Goal: Task Accomplishment & Management: Use online tool/utility

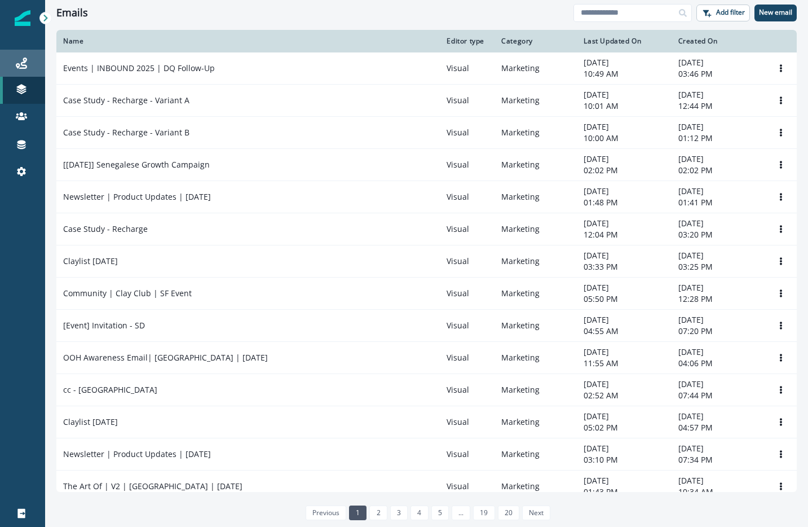
click at [20, 61] on icon at bounding box center [21, 63] width 11 height 11
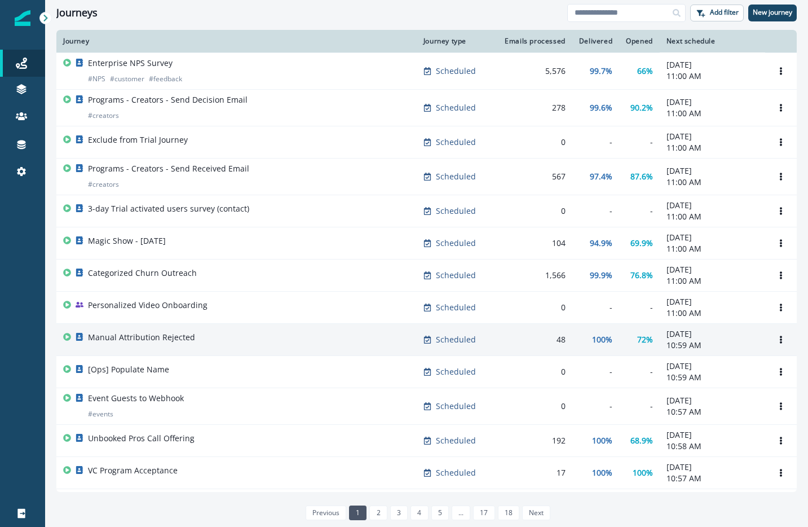
scroll to position [563, 0]
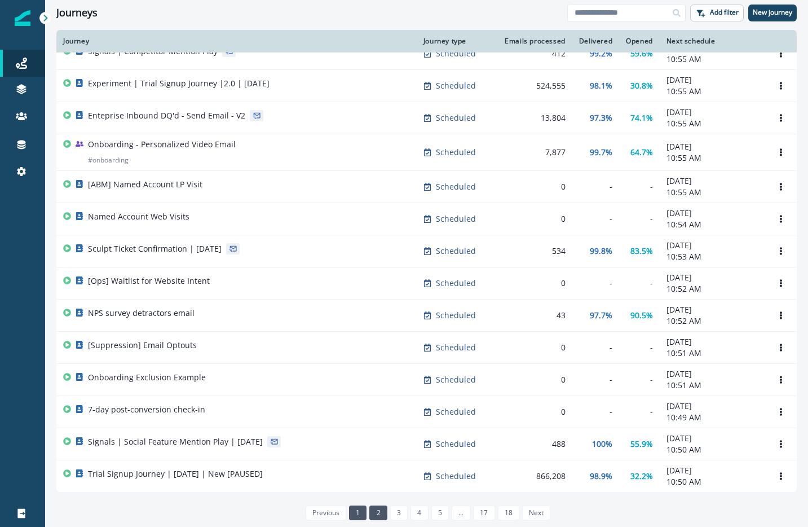
click at [378, 508] on link "2" at bounding box center [377, 512] width 17 height 15
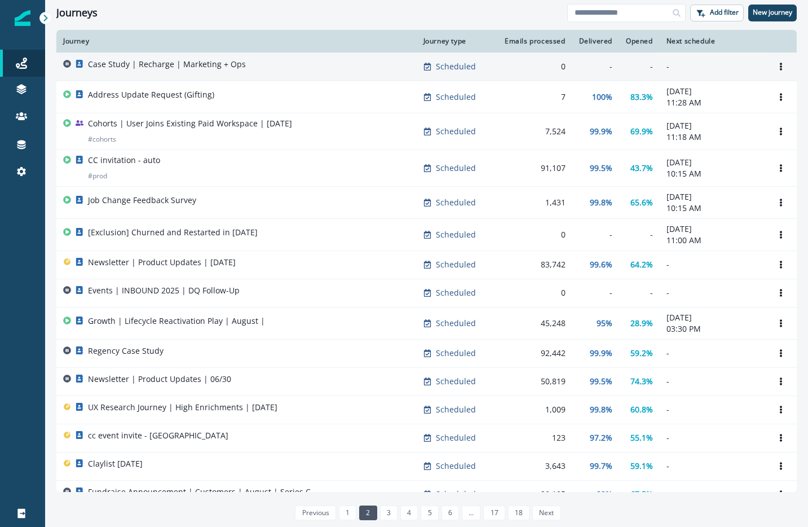
click at [199, 66] on p "Case Study | Recharge | Marketing + Ops" at bounding box center [167, 64] width 158 height 11
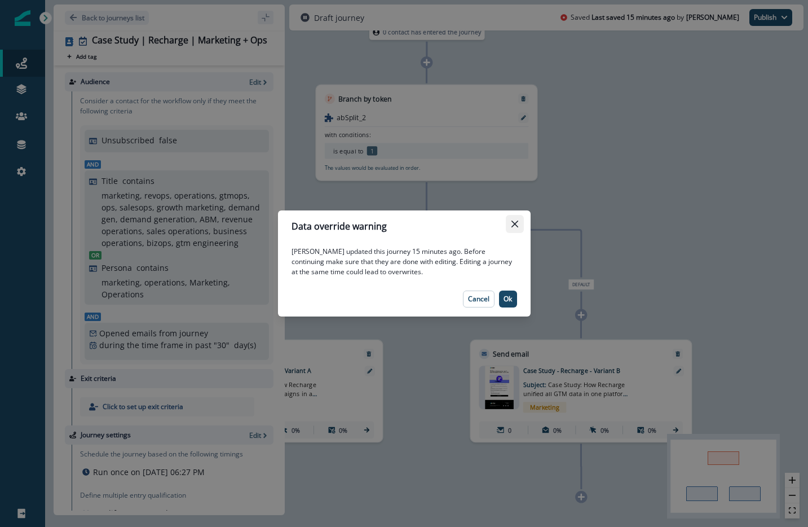
click at [512, 223] on icon "Close" at bounding box center [515, 224] width 7 height 7
click at [505, 296] on p "Ok" at bounding box center [508, 299] width 8 height 8
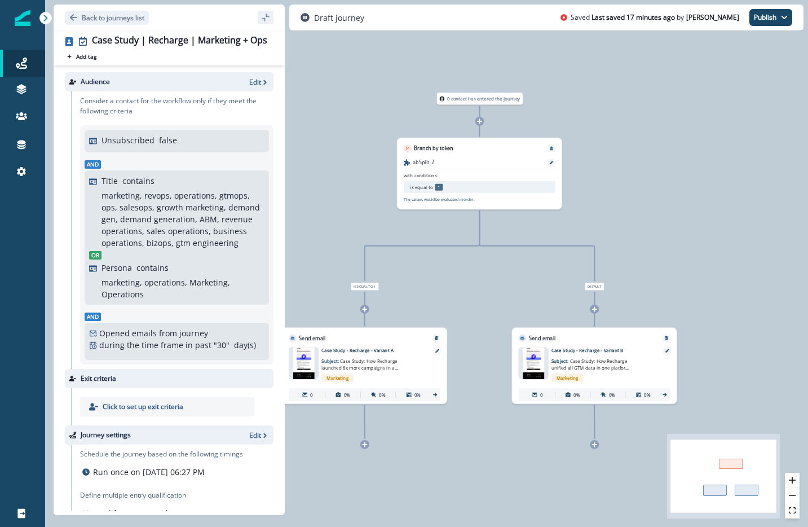
click at [353, 350] on p "Case Study - Recharge - Variant A" at bounding box center [373, 350] width 103 height 7
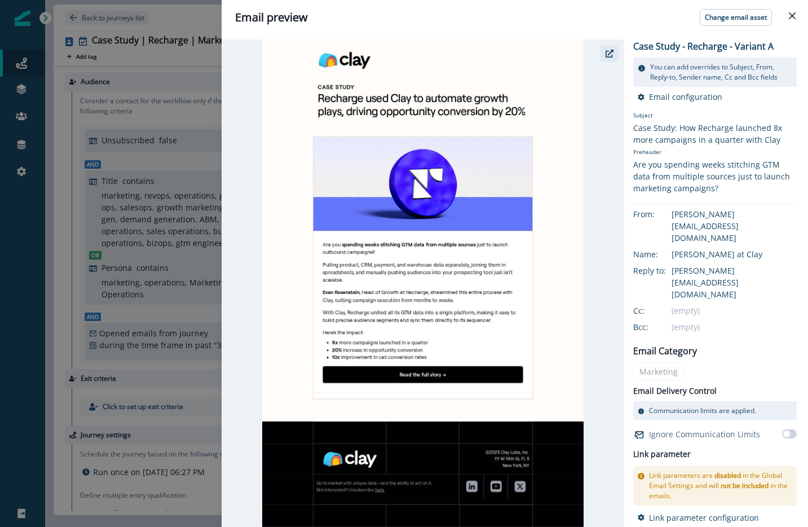
click at [608, 52] on icon "button" at bounding box center [610, 54] width 8 height 8
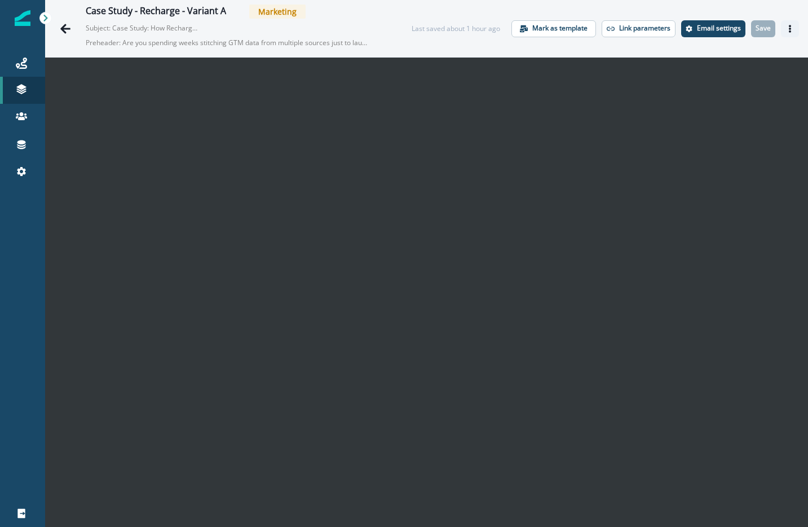
click at [781, 24] on button "Actions" at bounding box center [790, 28] width 18 height 17
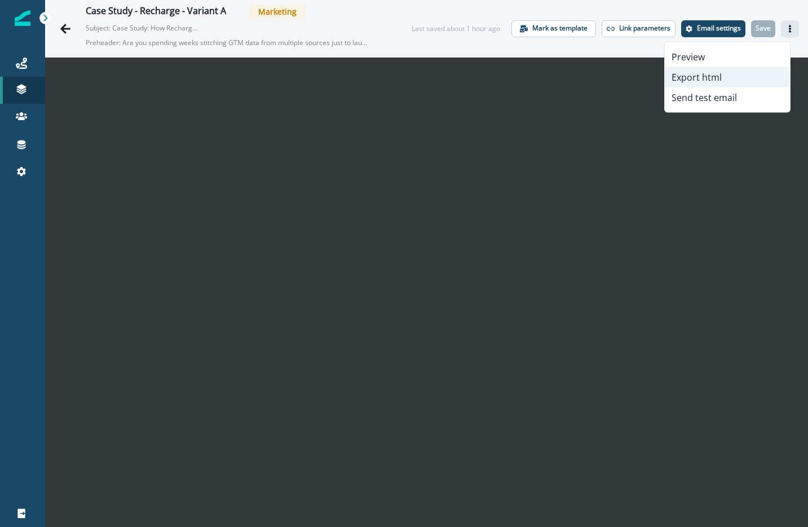
click at [734, 80] on button "Export html" at bounding box center [727, 77] width 125 height 20
